Goal: Task Accomplishment & Management: Manage account settings

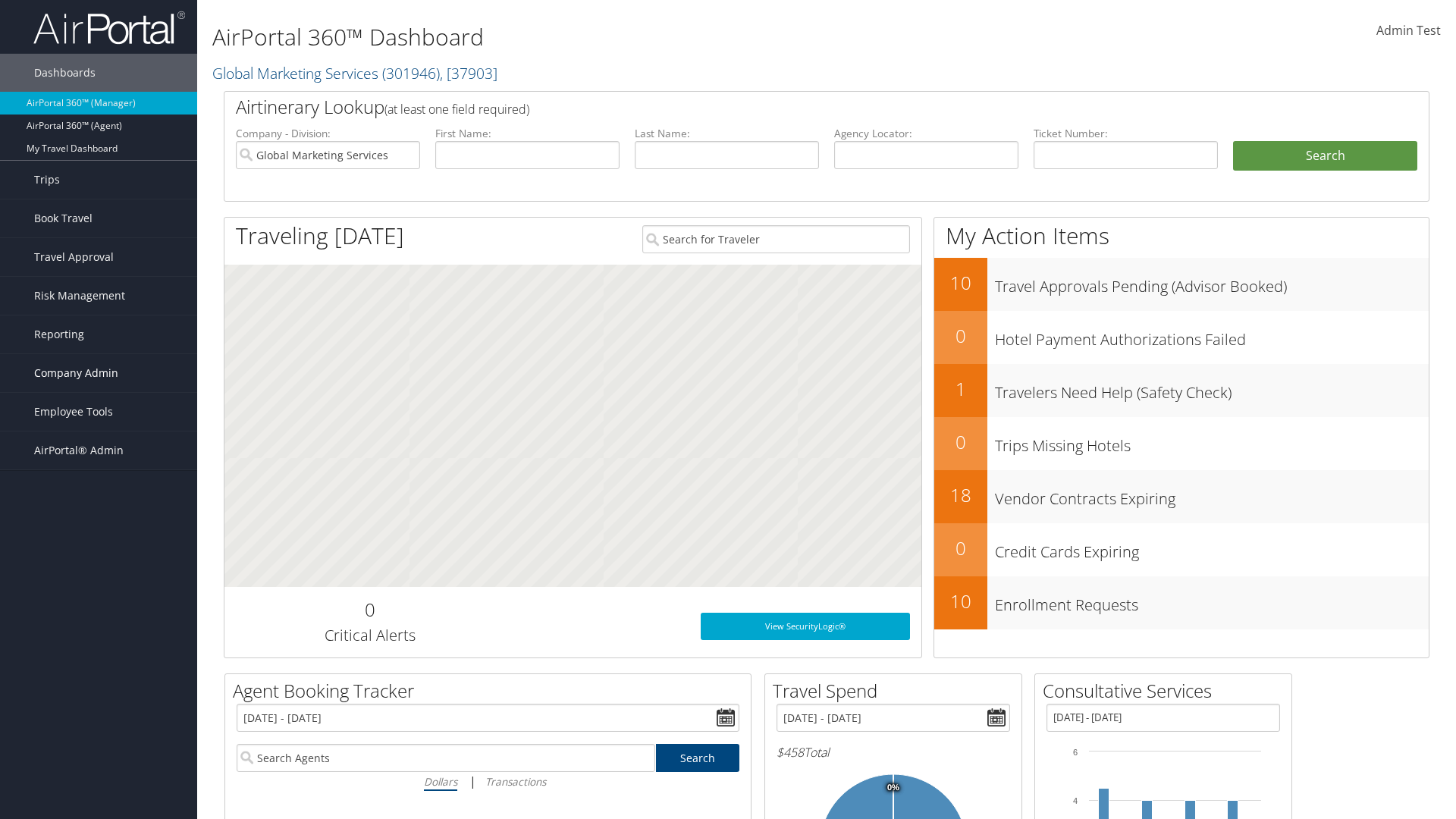
click at [98, 373] on span "Company Admin" at bounding box center [77, 373] width 85 height 38
click at [98, 596] on link "Service Fees" at bounding box center [98, 608] width 197 height 22
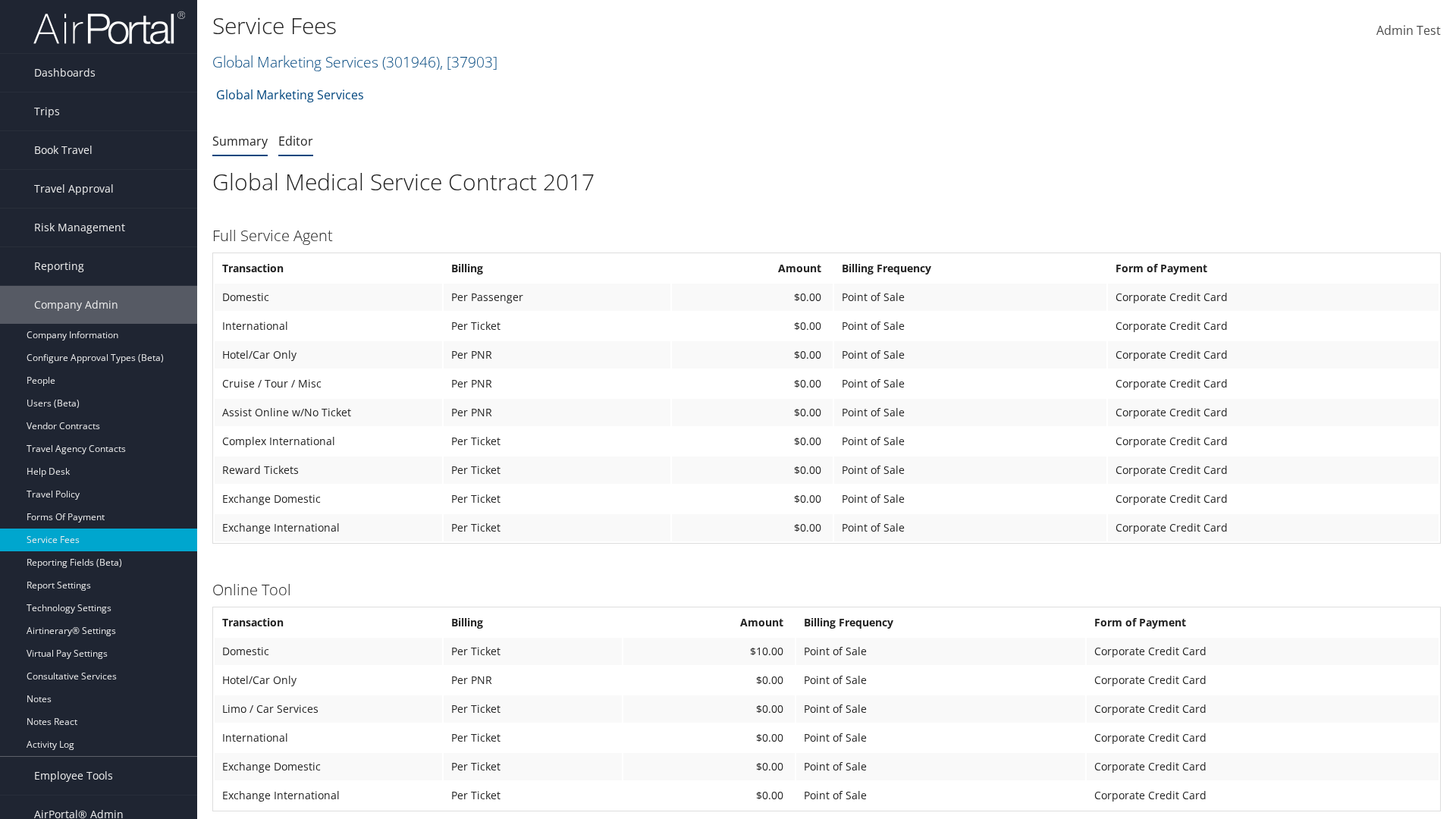
click at [296, 141] on link "Editor" at bounding box center [295, 141] width 35 height 16
